Goal: Task Accomplishment & Management: Use online tool/utility

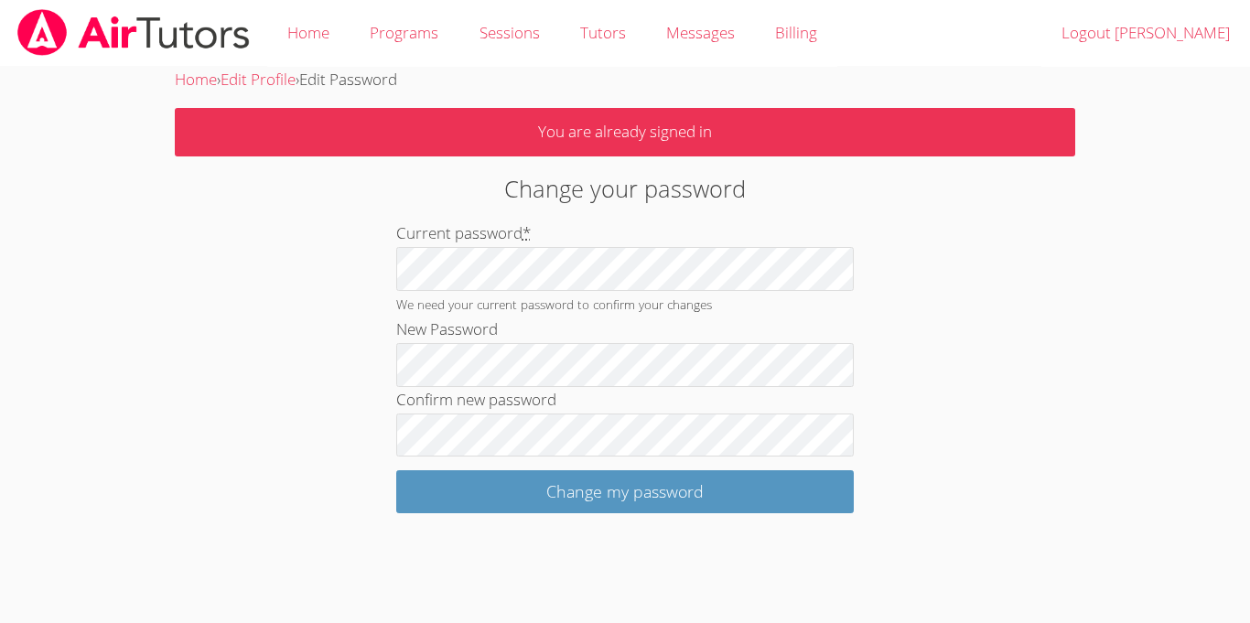
click at [144, 33] on img at bounding box center [134, 32] width 236 height 47
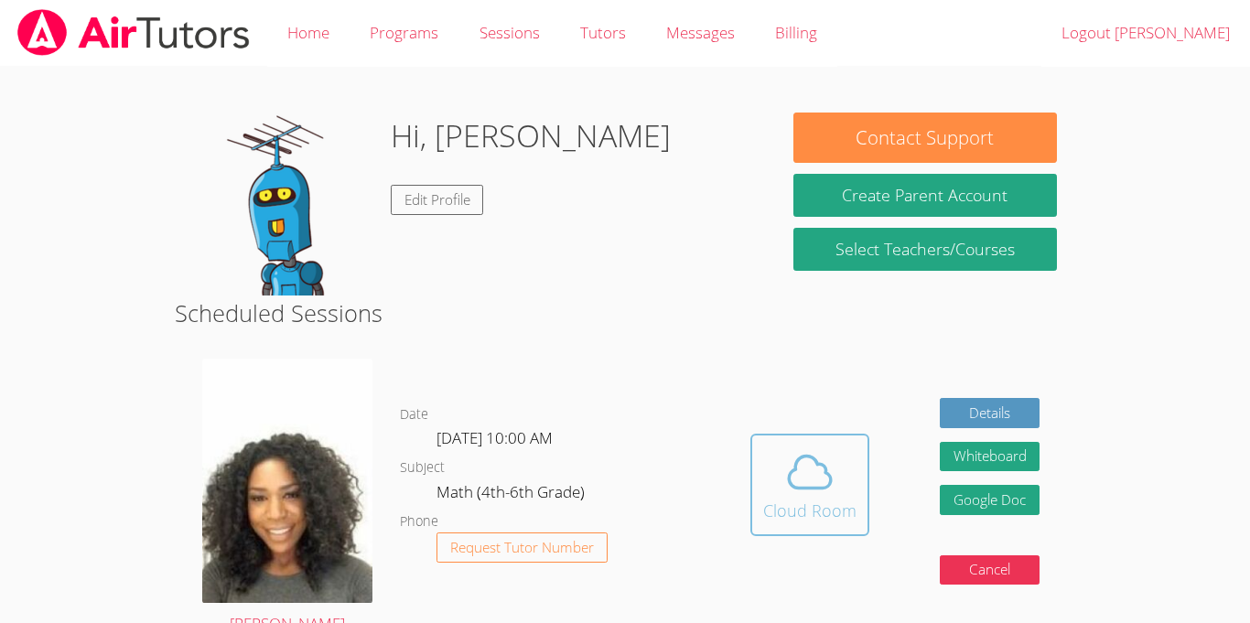
click at [844, 479] on span at bounding box center [809, 472] width 93 height 51
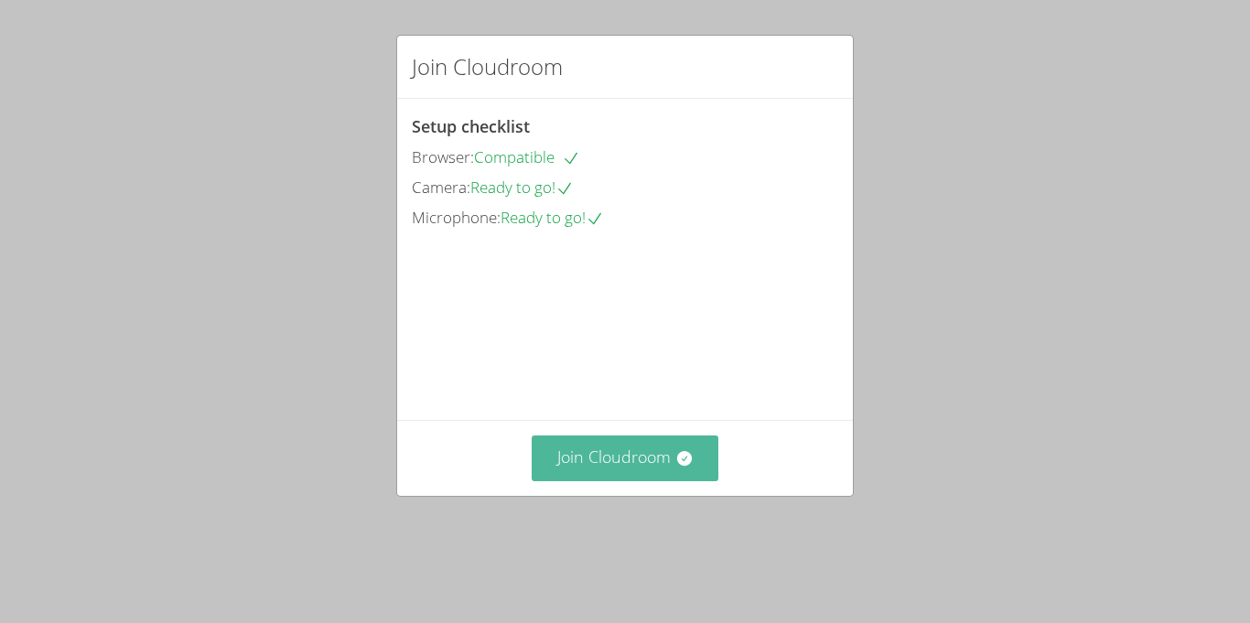
click at [634, 480] on button "Join Cloudroom" at bounding box center [626, 458] width 188 height 45
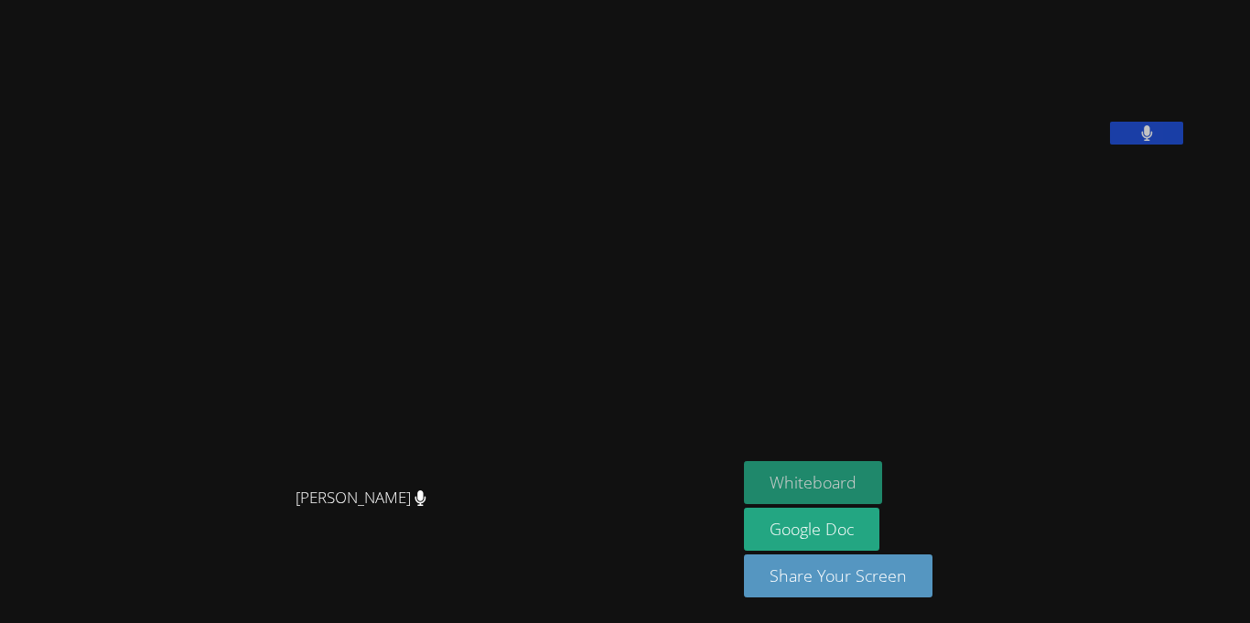
click at [833, 464] on button "Whiteboard" at bounding box center [813, 482] width 138 height 43
